Goal: Navigation & Orientation: Find specific page/section

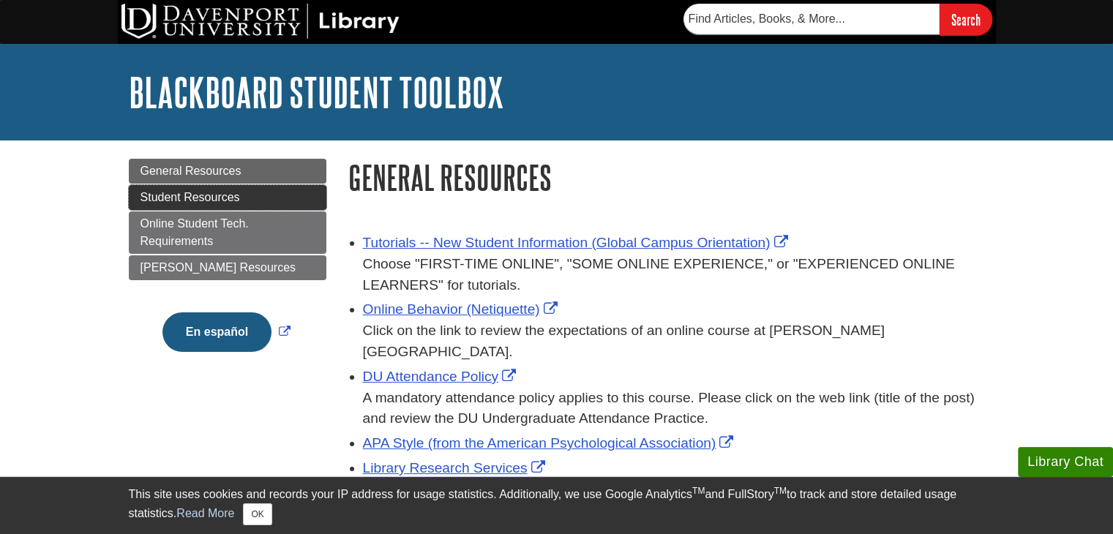
click at [261, 190] on link "Student Resources" at bounding box center [228, 197] width 198 height 25
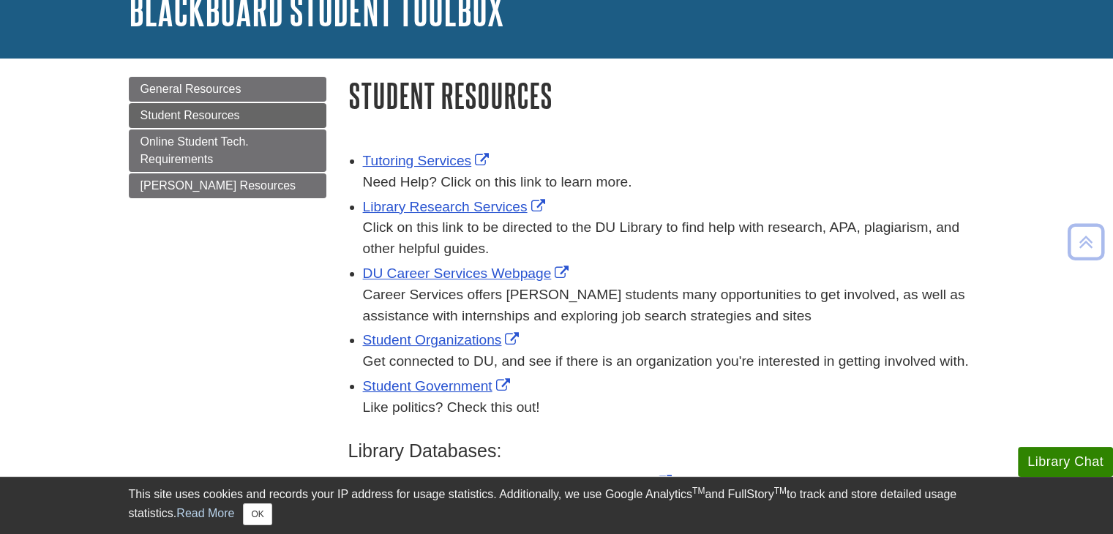
scroll to position [64, 0]
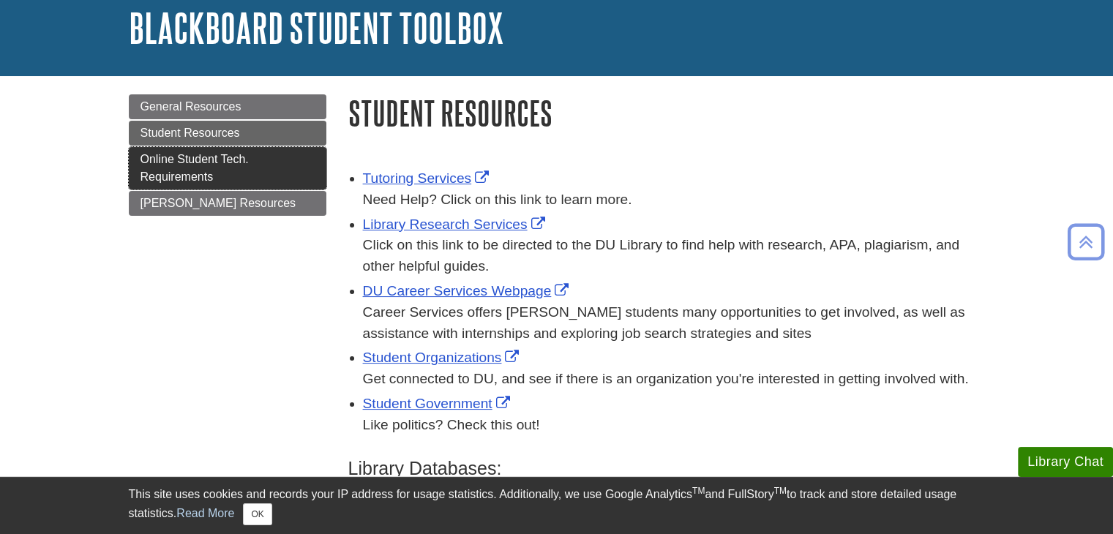
click at [225, 161] on span "Online Student Tech. Requirements" at bounding box center [195, 168] width 108 height 30
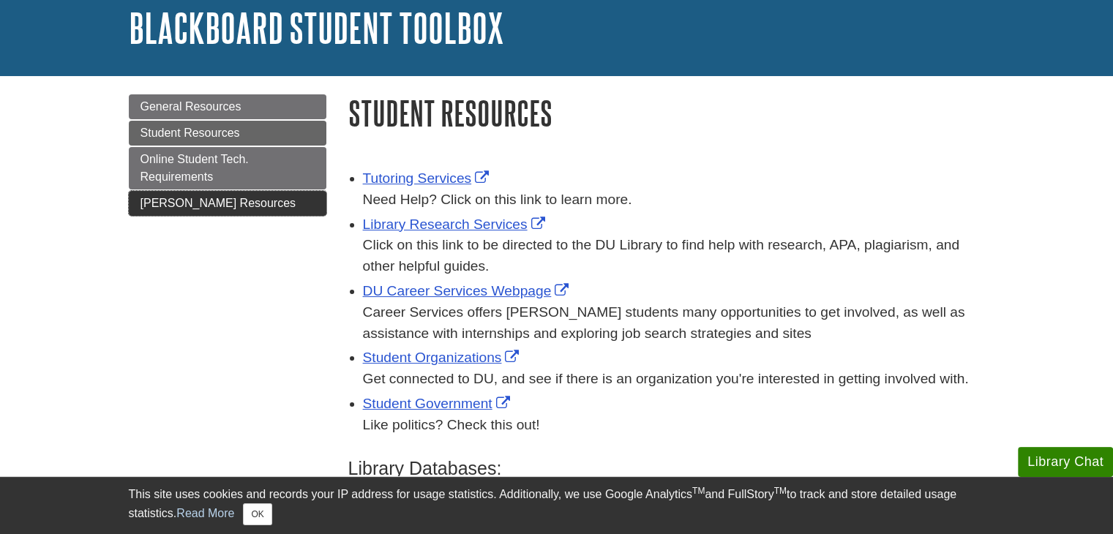
click at [202, 197] on span "[PERSON_NAME] Resources" at bounding box center [219, 203] width 156 height 12
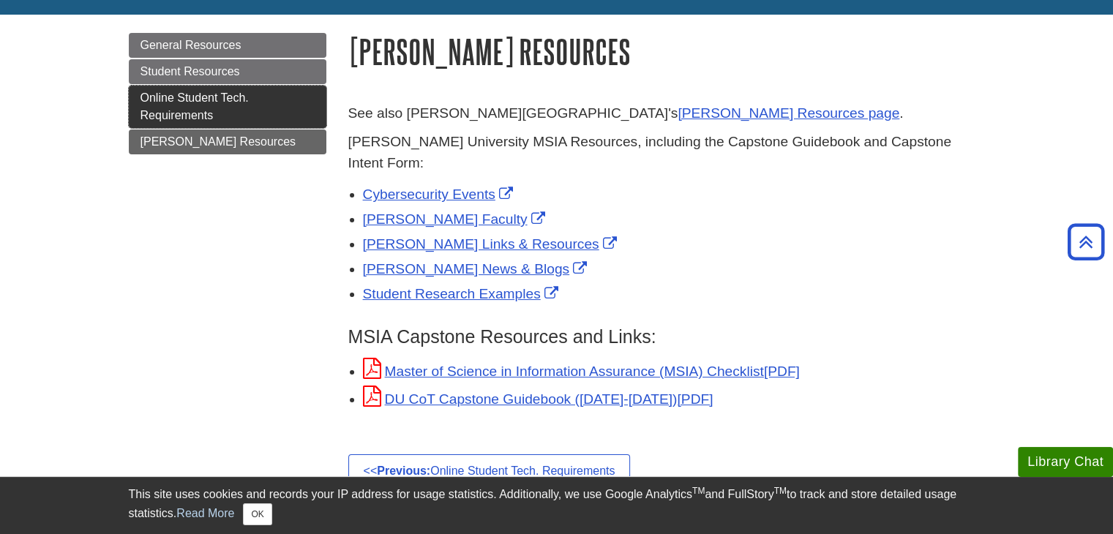
scroll to position [87, 0]
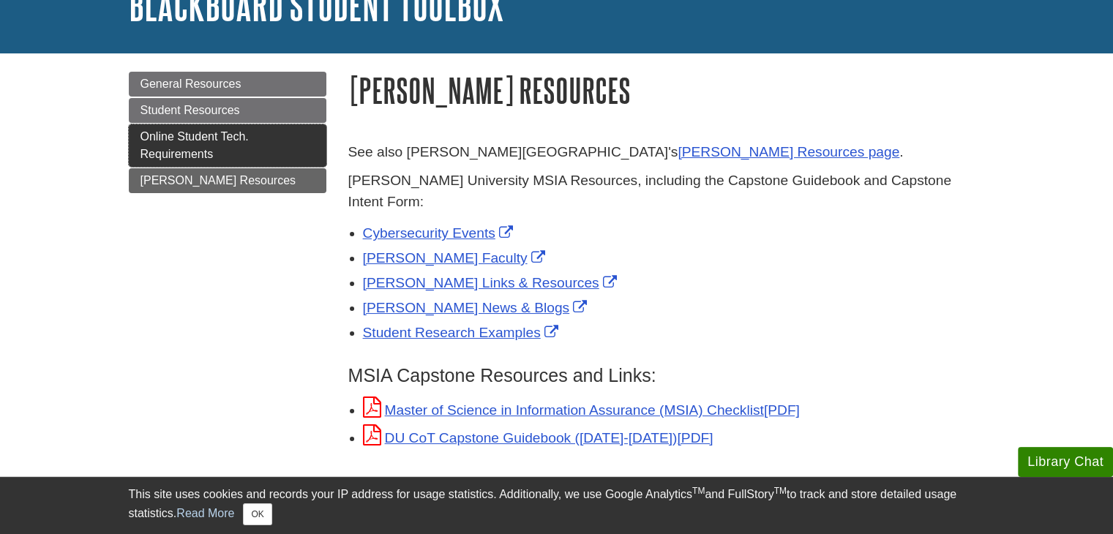
click at [234, 146] on link "Online Student Tech. Requirements" at bounding box center [228, 145] width 198 height 42
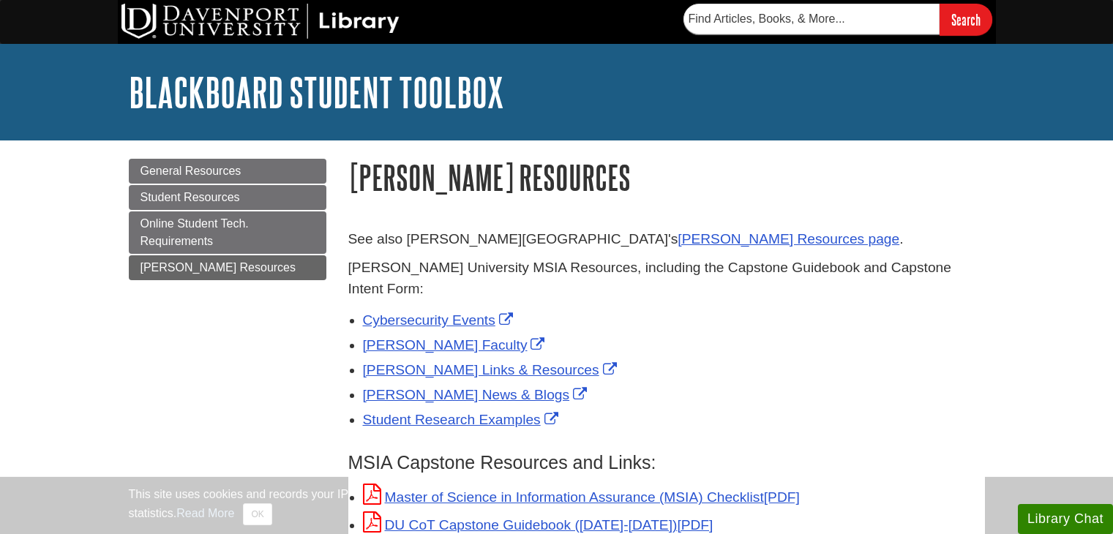
scroll to position [87, 0]
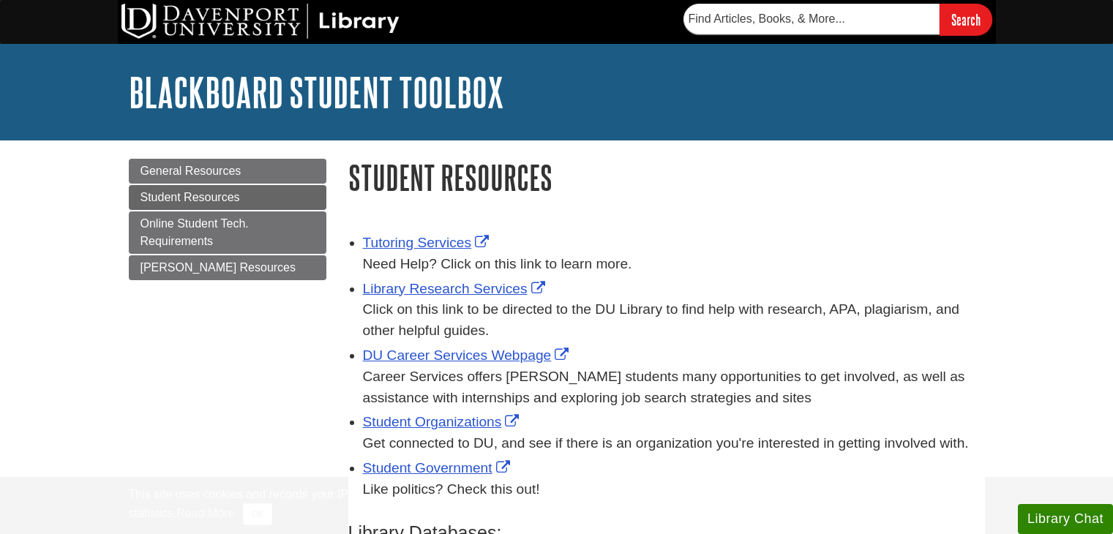
scroll to position [64, 0]
